Goal: Navigation & Orientation: Find specific page/section

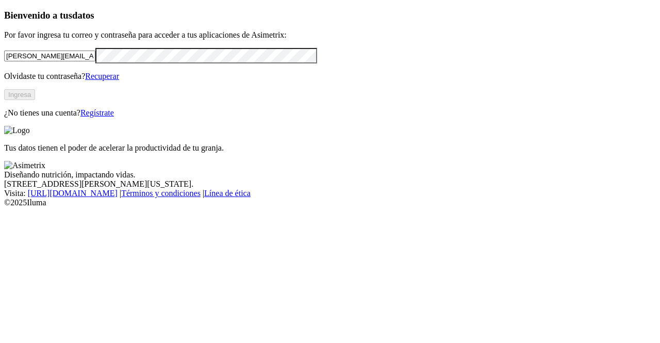
type input "[PERSON_NAME][EMAIL_ADDRESS][PERSON_NAME][DOMAIN_NAME]"
click input "submit" at bounding box center [0, 0] width 0 height 0
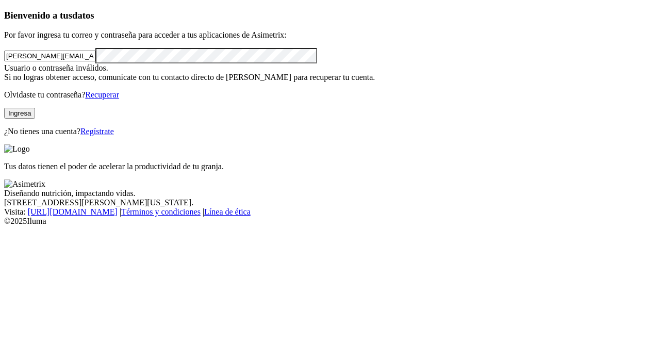
click at [4, 96] on div "Bienvenido a tus datos Por favor ingresa tu correo y contraseña para acceder a …" at bounding box center [330, 73] width 652 height 126
click at [35, 119] on button "Ingresa" at bounding box center [19, 113] width 31 height 11
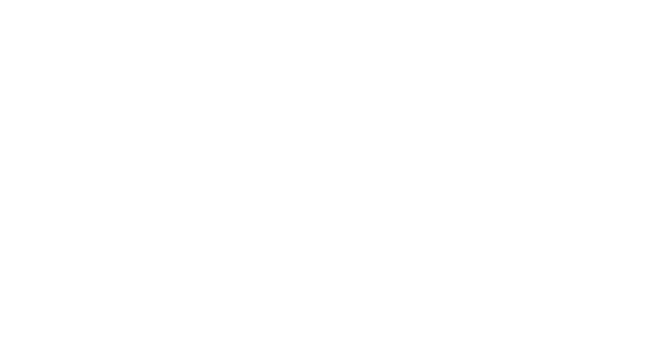
scroll to position [47, 0]
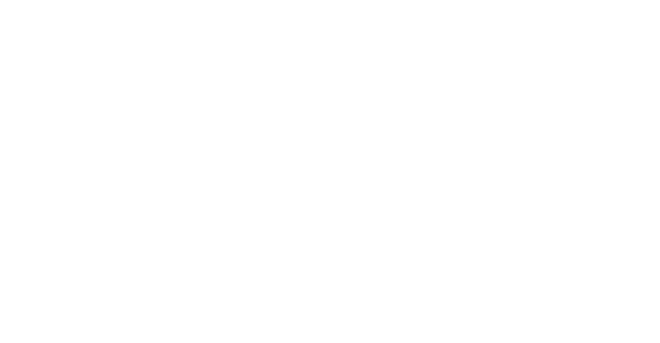
type input "G"
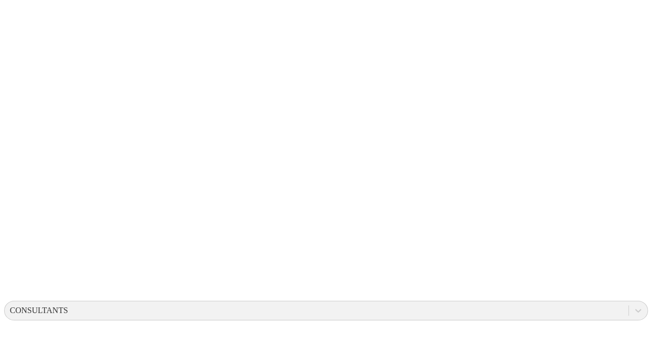
scroll to position [169, 0]
